Goal: Find specific page/section: Find specific page/section

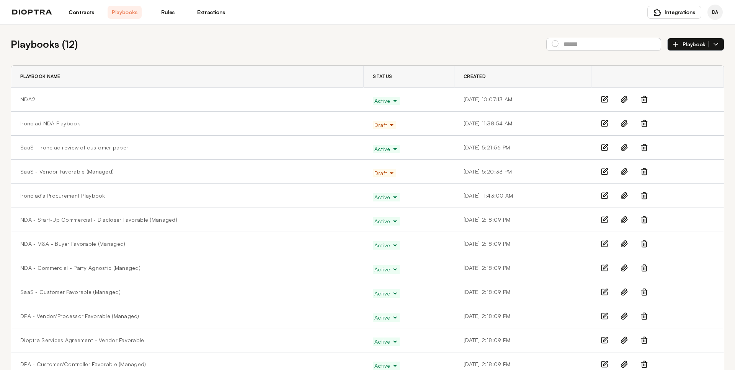
click at [30, 101] on link "NDA2" at bounding box center [27, 100] width 15 height 8
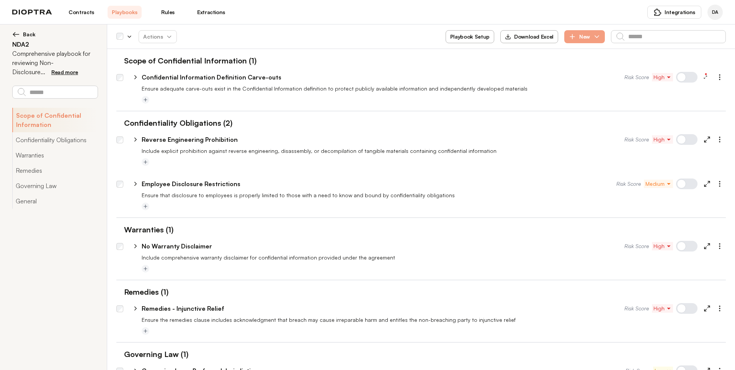
click at [72, 10] on link "Contracts" at bounding box center [81, 12] width 34 height 13
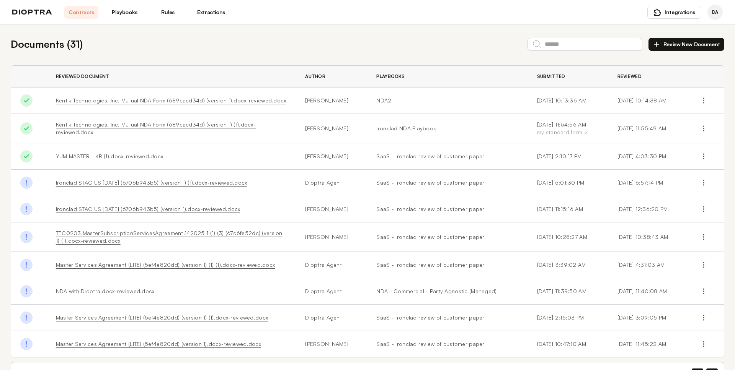
click at [112, 101] on link "Kentik Technologies, Inc. Mutual NDA Form (689cacd34d) (version 1).docx-reviewe…" at bounding box center [171, 100] width 230 height 7
